Goal: Information Seeking & Learning: Learn about a topic

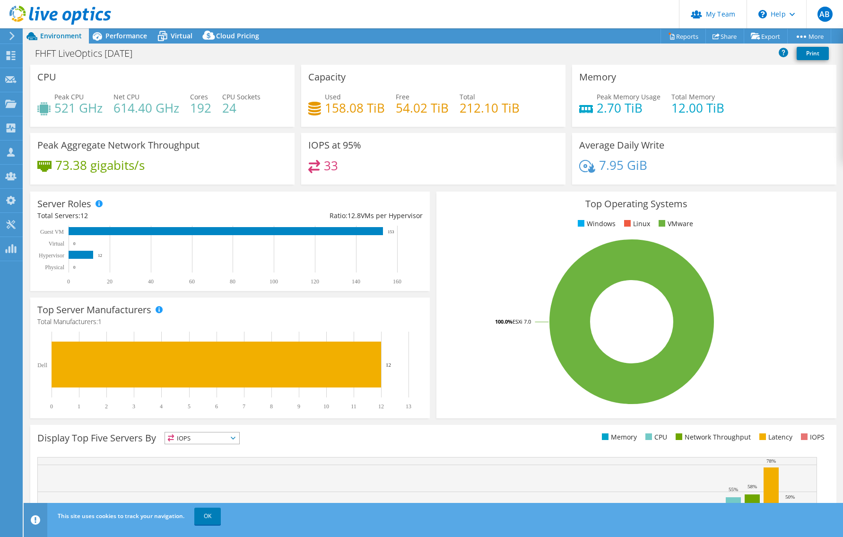
select select "USD"
click at [139, 31] on div "Performance" at bounding box center [121, 35] width 65 height 15
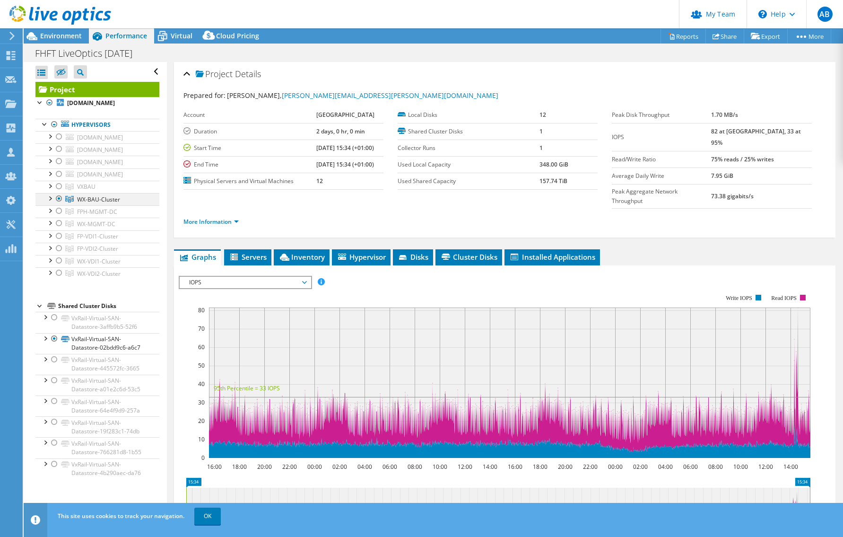
click at [63, 204] on div at bounding box center [58, 198] width 9 height 11
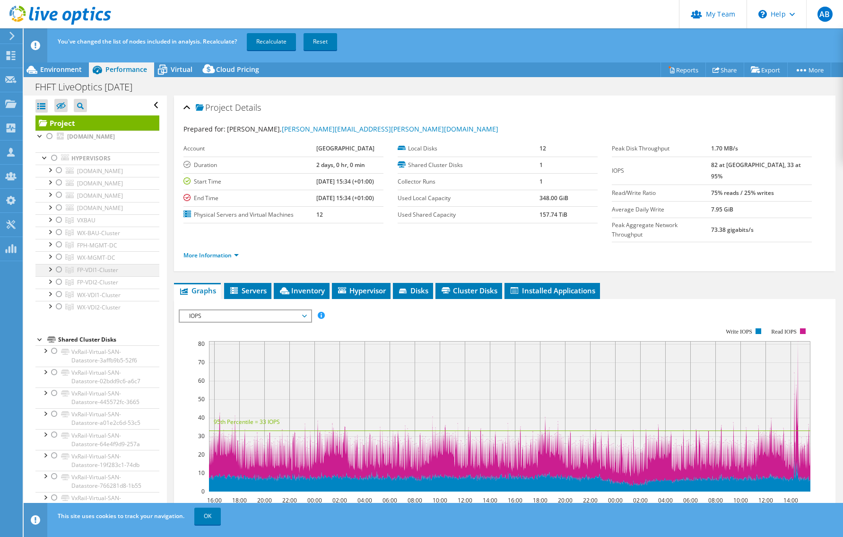
click at [62, 275] on div at bounding box center [58, 269] width 9 height 11
click at [60, 287] on div at bounding box center [58, 281] width 9 height 11
click at [286, 43] on link "Recalculate" at bounding box center [271, 41] width 49 height 17
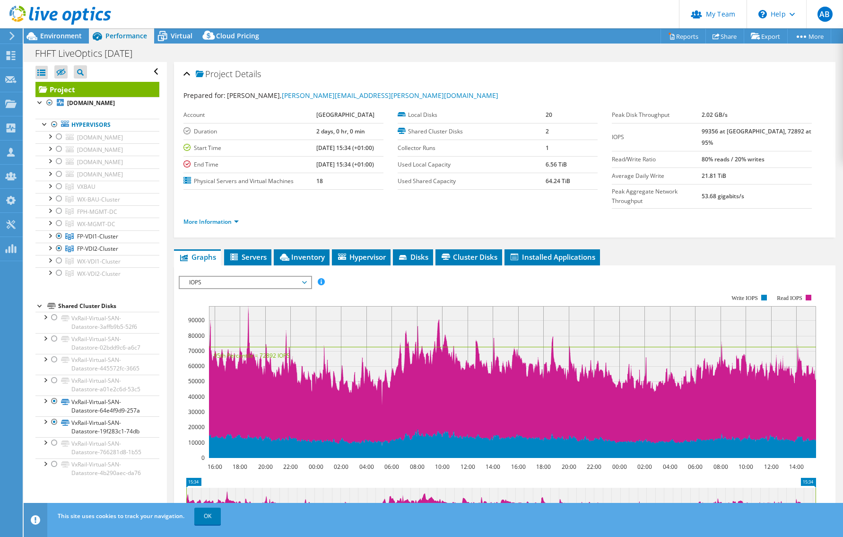
click at [294, 277] on span "IOPS" at bounding box center [245, 282] width 122 height 11
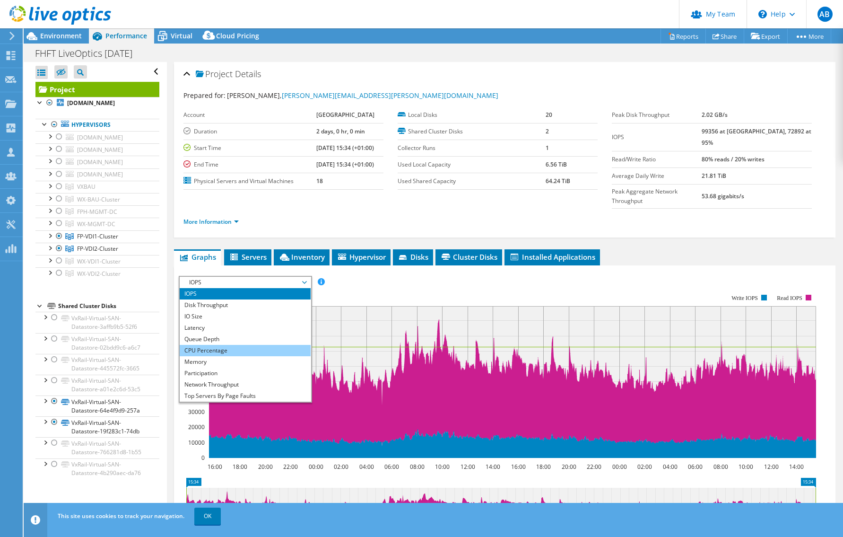
click at [207, 345] on li "CPU Percentage" at bounding box center [245, 350] width 131 height 11
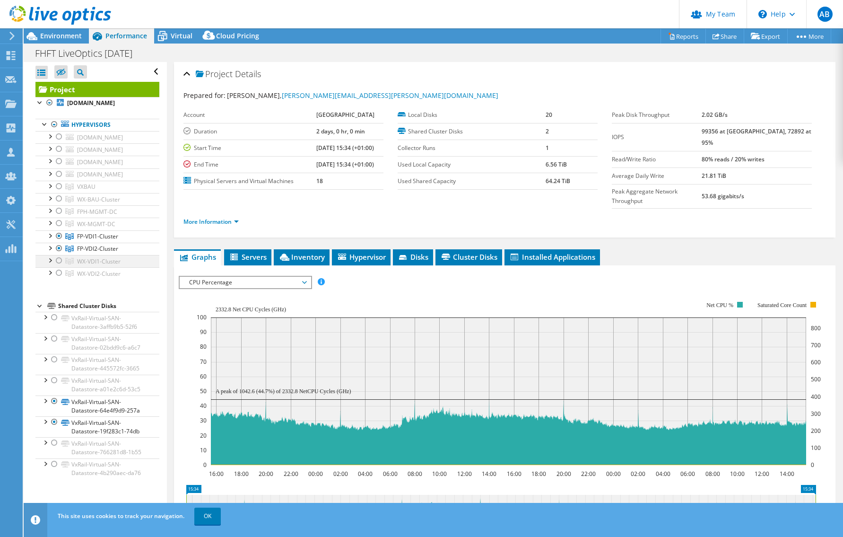
click at [61, 266] on div at bounding box center [58, 260] width 9 height 11
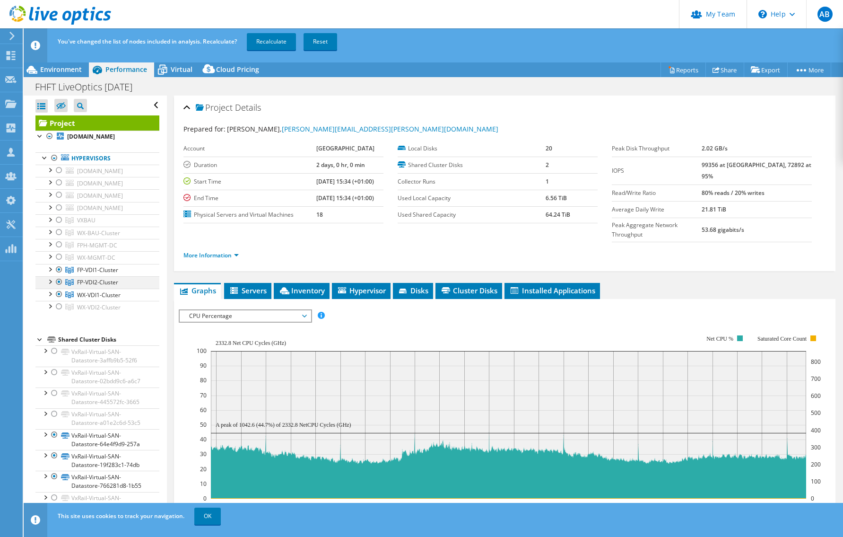
click at [63, 313] on ul "srvwx-vxbau-1.xfph-tr.nhs.uk Local VMware Disk (mpx.vmhba1:C0:T2:L0) Local VMwa…" at bounding box center [97, 239] width 124 height 148
click at [58, 312] on div at bounding box center [58, 306] width 9 height 11
click at [58, 287] on div at bounding box center [58, 281] width 9 height 11
click at [59, 275] on div at bounding box center [58, 269] width 9 height 11
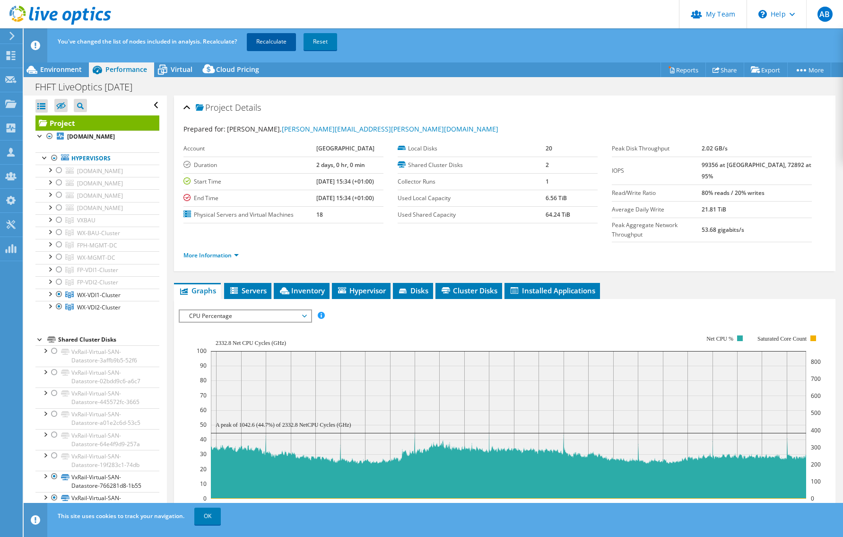
click at [277, 35] on link "Recalculate" at bounding box center [271, 41] width 49 height 17
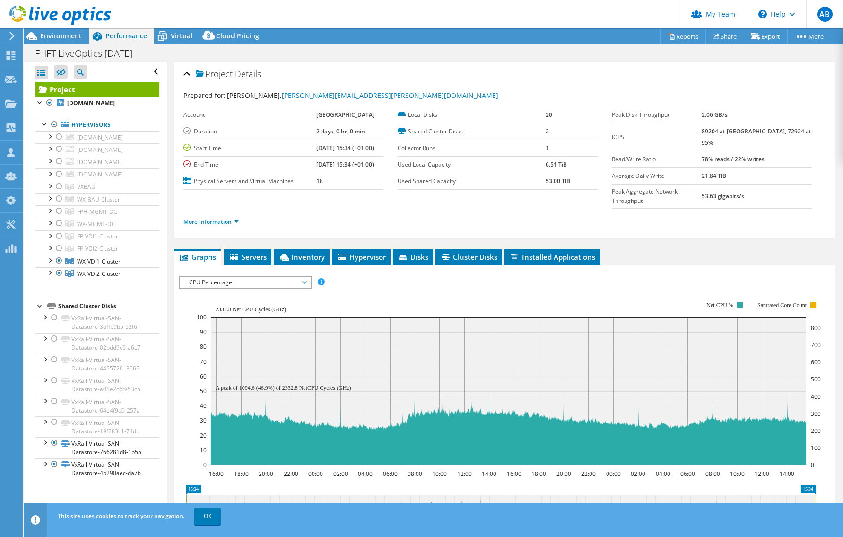
click at [652, 249] on ul "Graphs Servers Inventory Hypervisor Disks Cluster Disks Installed Applications" at bounding box center [504, 257] width 661 height 16
drag, startPoint x: 556, startPoint y: 268, endPoint x: 536, endPoint y: 260, distance: 21.9
click at [557, 276] on div "IOPS Disk Throughput IO Size Latency Queue Depth CPU Percentage Memory Page Fau…" at bounding box center [505, 282] width 652 height 13
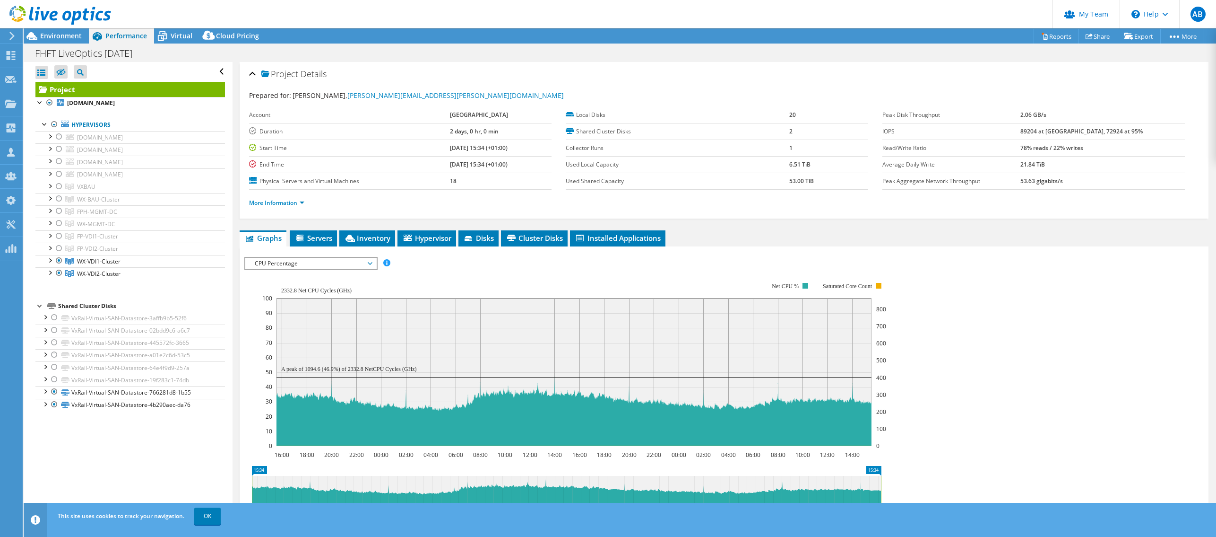
click at [335, 263] on span "CPU Percentage" at bounding box center [311, 263] width 122 height 11
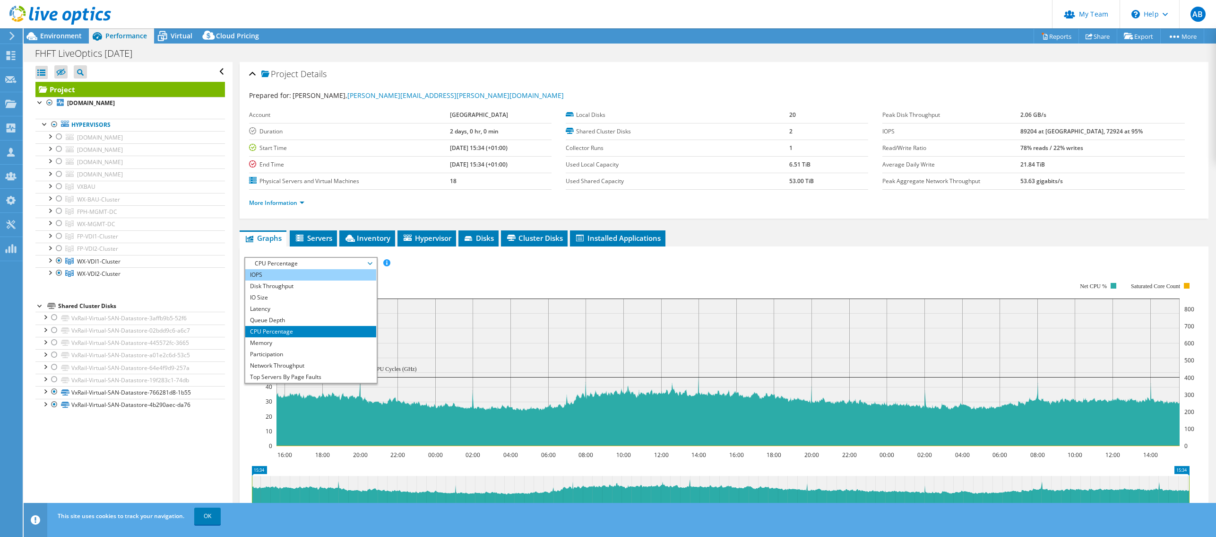
click at [278, 275] on li "IOPS" at bounding box center [310, 274] width 131 height 11
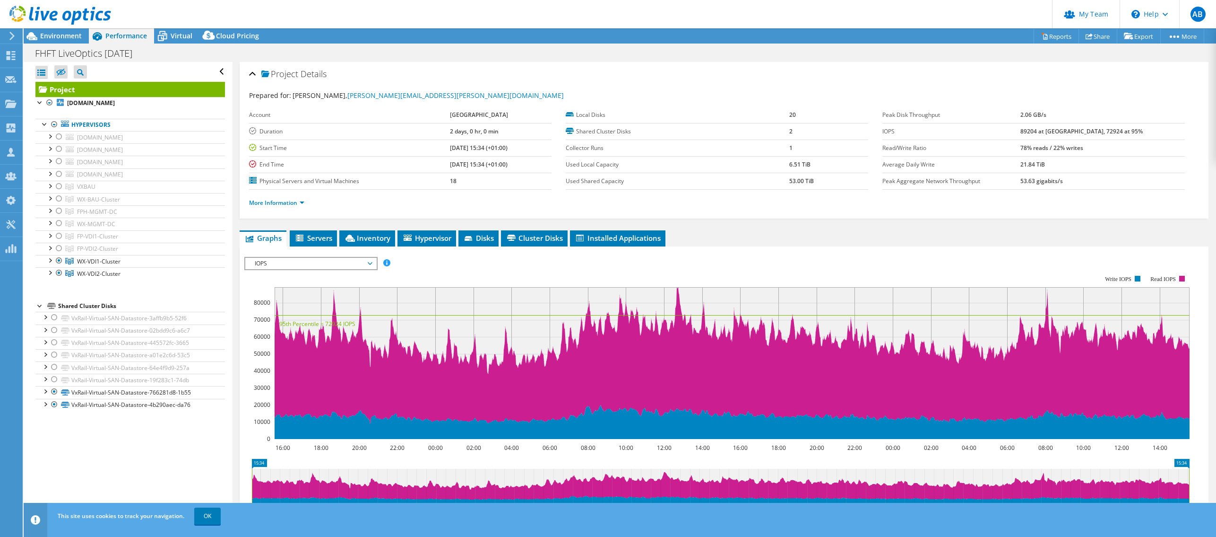
click at [303, 264] on span "IOPS" at bounding box center [311, 263] width 122 height 11
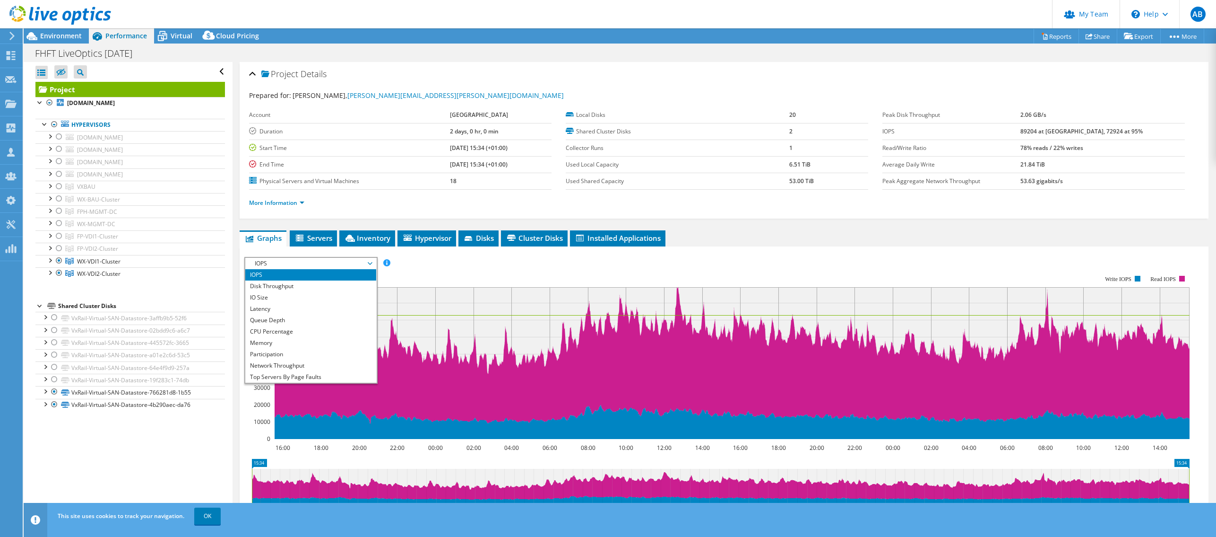
click at [512, 269] on rect at bounding box center [717, 356] width 946 height 189
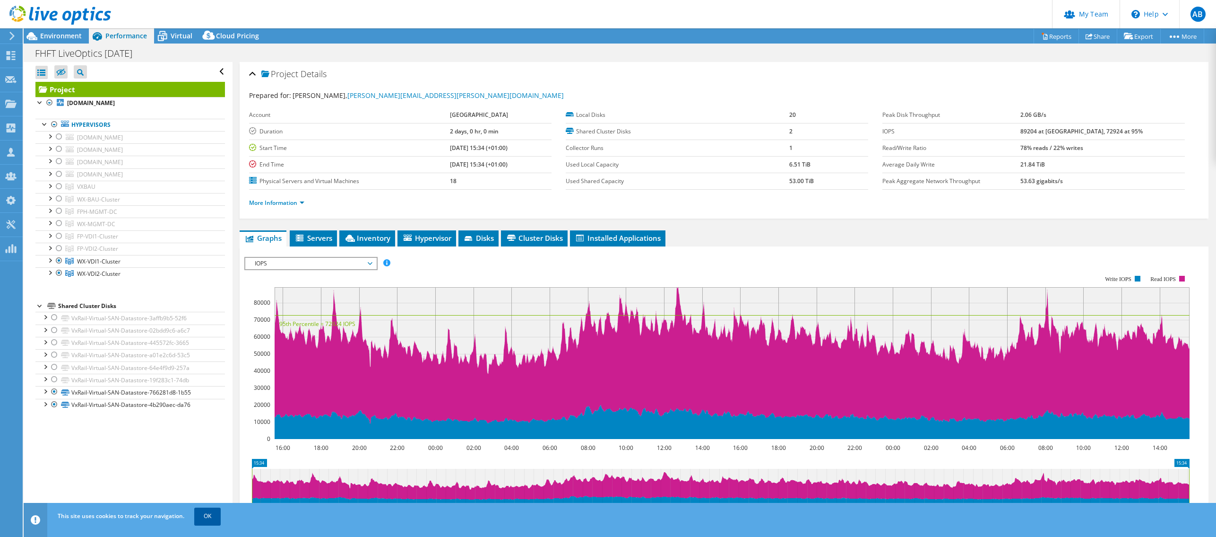
click at [201, 516] on link "OK" at bounding box center [207, 515] width 26 height 17
